Goal: Find specific page/section: Find specific page/section

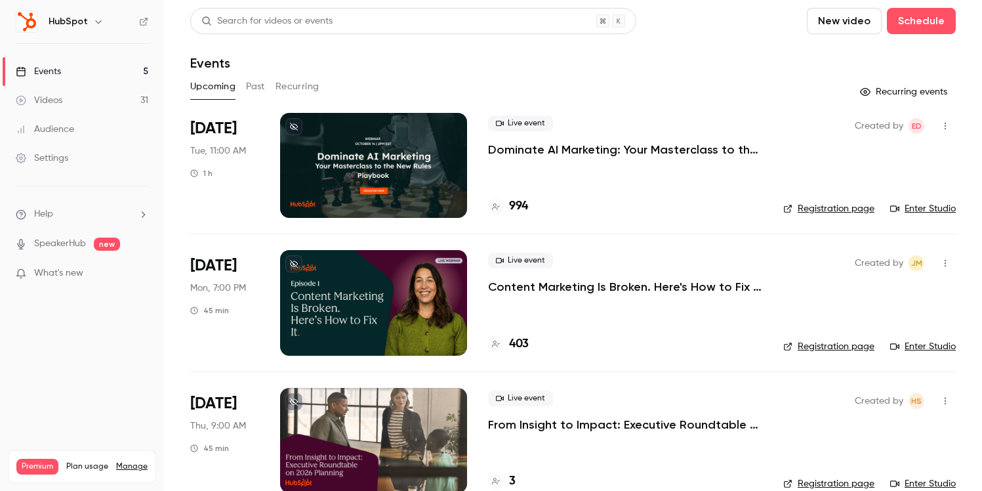
click at [254, 83] on button "Past" at bounding box center [255, 86] width 19 height 21
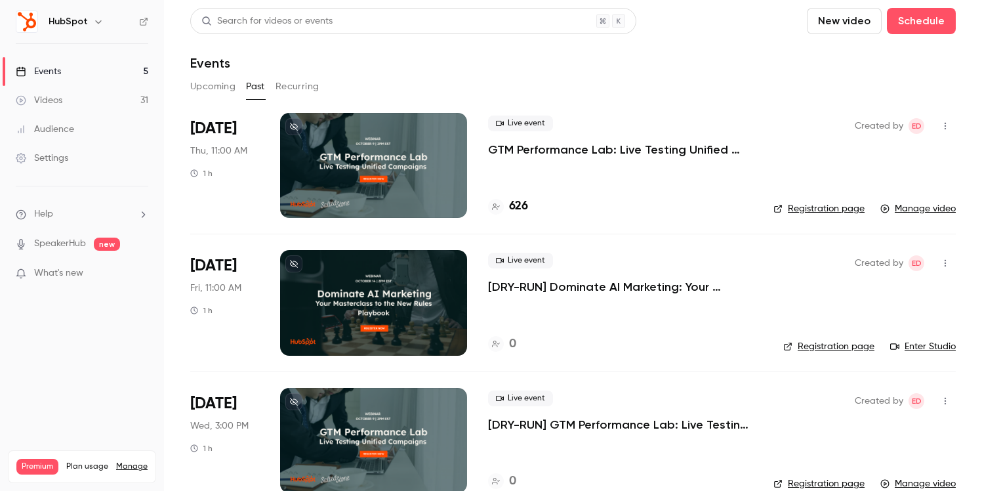
click at [205, 94] on button "Upcoming" at bounding box center [212, 86] width 45 height 21
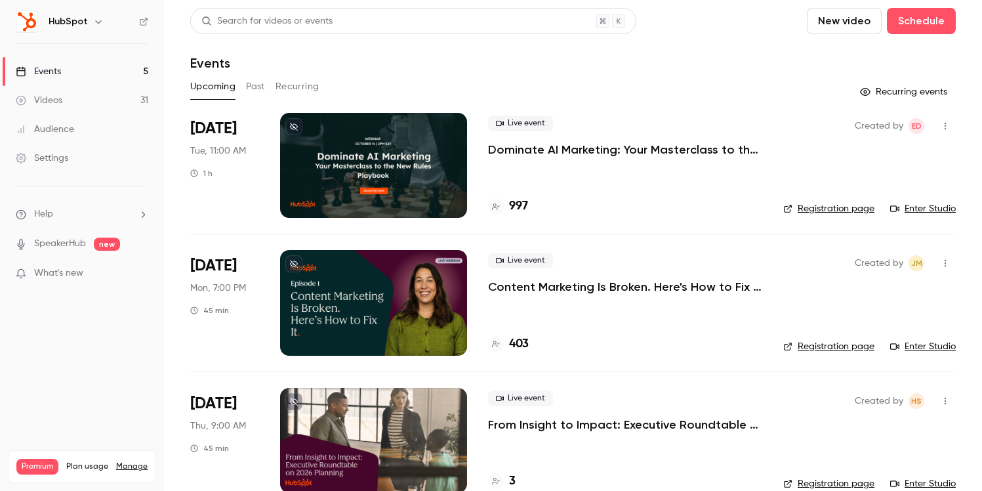
click at [569, 150] on p "Dominate AI Marketing: Your Masterclass to the New Rules Playbook" at bounding box center [625, 150] width 274 height 16
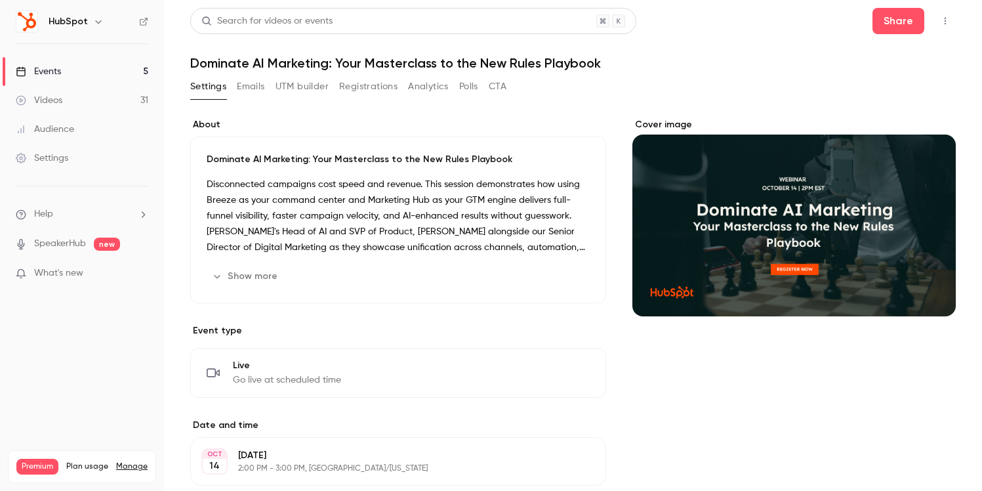
click at [243, 63] on h1 "Dominate AI Marketing: Your Masterclass to the New Rules Playbook" at bounding box center [573, 63] width 766 height 16
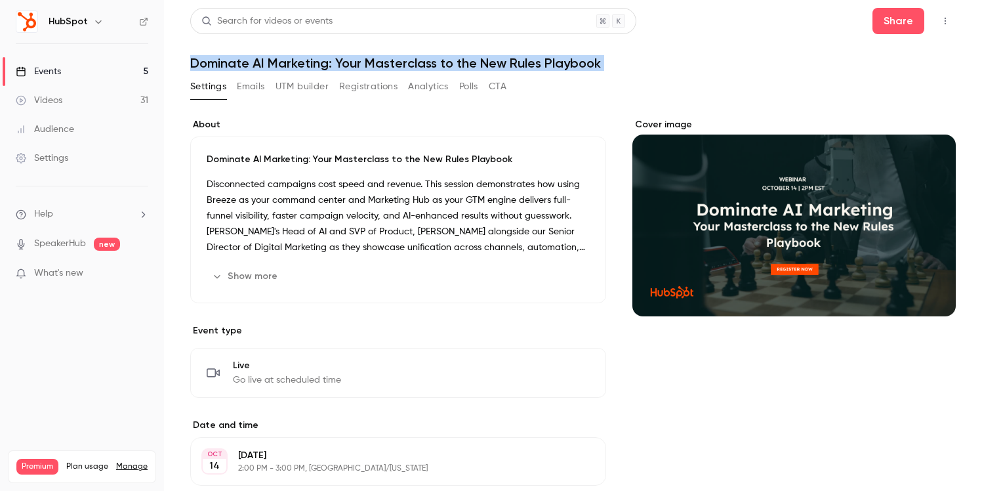
click at [243, 63] on h1 "Dominate AI Marketing: Your Masterclass to the New Rules Playbook" at bounding box center [573, 63] width 766 height 16
copy div "Dominate AI Marketing: Your Masterclass to the New Rules Playbook Settings Emai…"
click at [206, 64] on h1 "Dominate AI Marketing: Your Masterclass to the New Rules Playbook" at bounding box center [573, 63] width 766 height 16
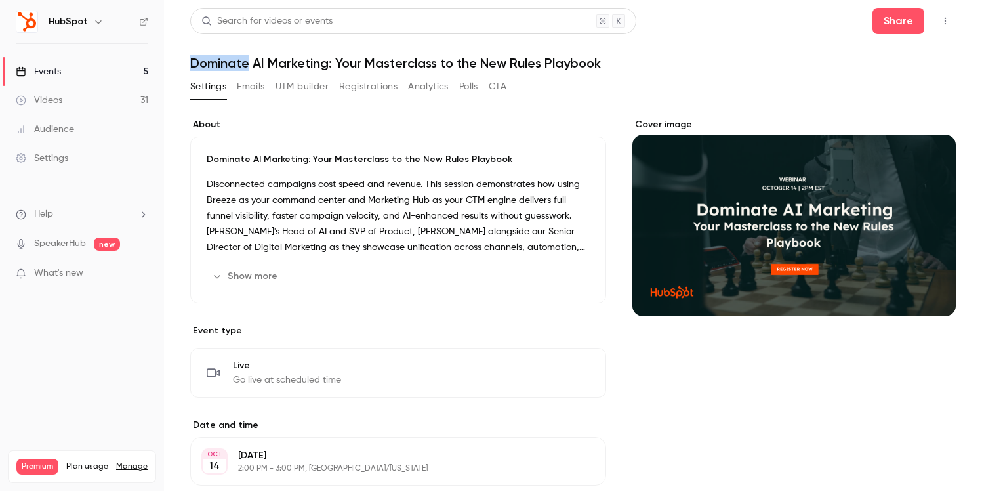
click at [206, 64] on h1 "Dominate AI Marketing: Your Masterclass to the New Rules Playbook" at bounding box center [573, 63] width 766 height 16
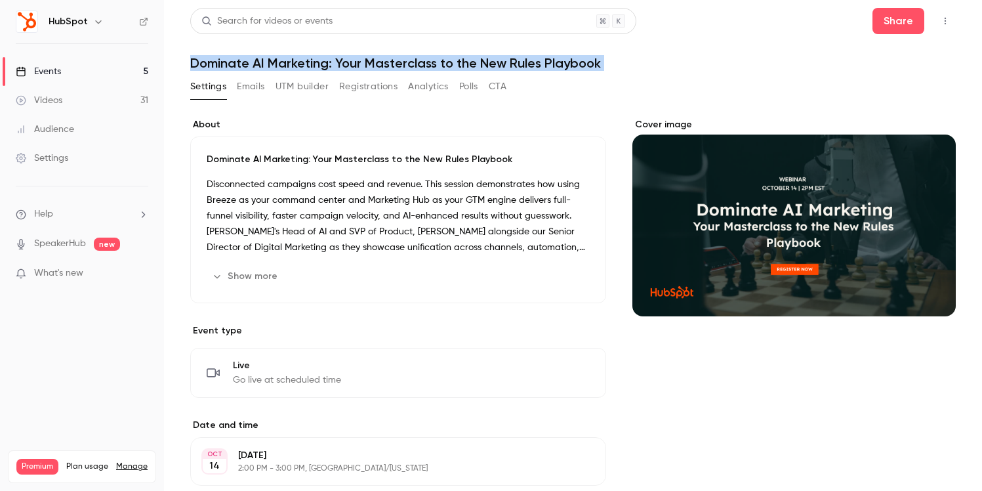
click at [206, 64] on h1 "Dominate AI Marketing: Your Masterclass to the New Rules Playbook" at bounding box center [573, 63] width 766 height 16
copy div "Dominate AI Marketing: Your Masterclass to the New Rules Playbook Settings Emai…"
